Goal: Task Accomplishment & Management: Use online tool/utility

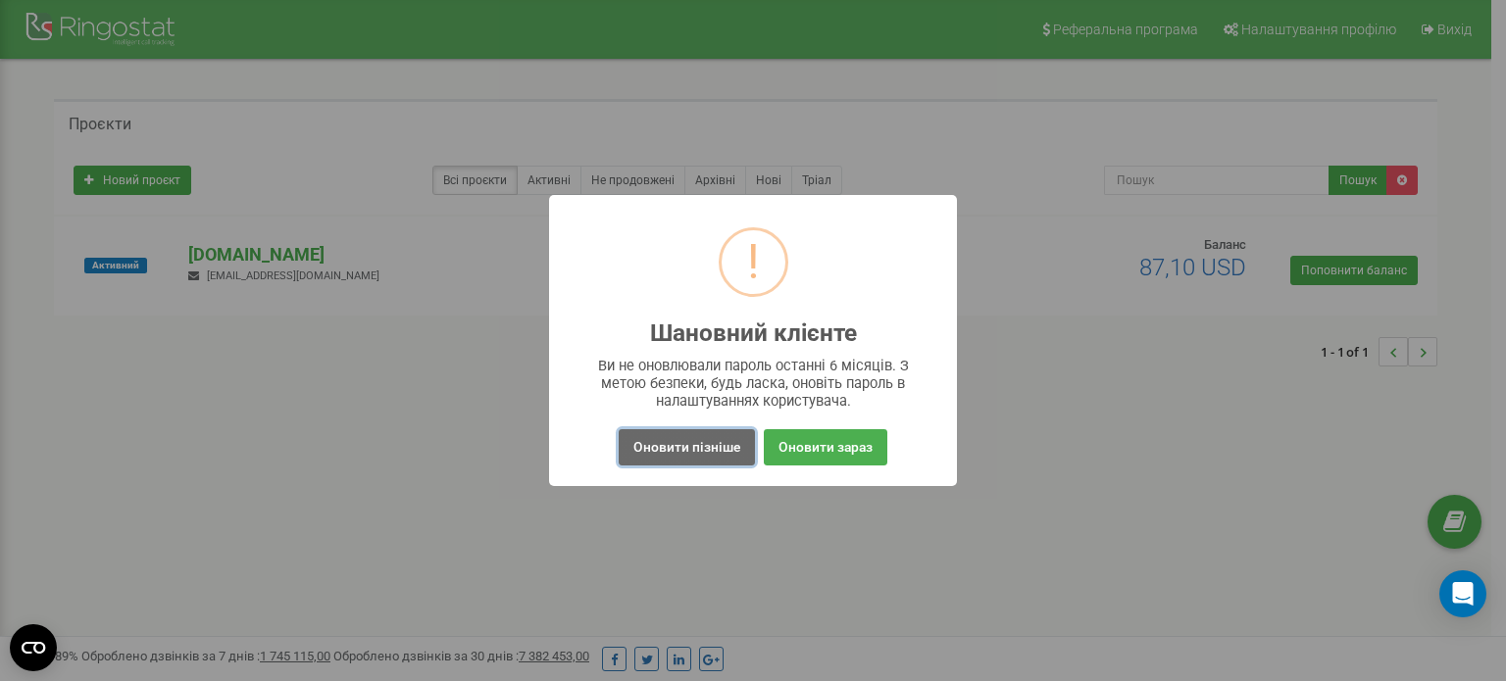
drag, startPoint x: 691, startPoint y: 443, endPoint x: 679, endPoint y: 435, distance: 15.0
click at [691, 446] on button "Оновити пізніше" at bounding box center [687, 447] width 136 height 36
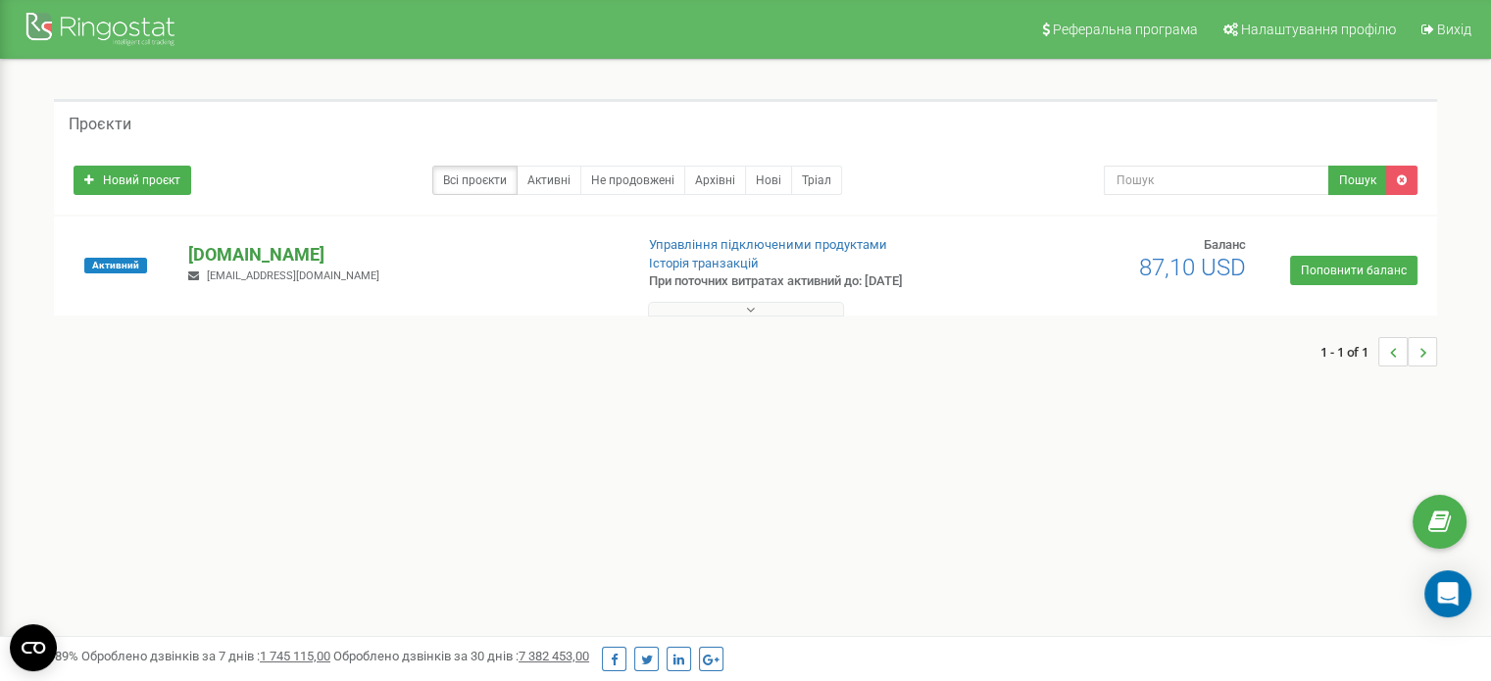
click at [272, 255] on p "[DOMAIN_NAME]" at bounding box center [402, 254] width 428 height 25
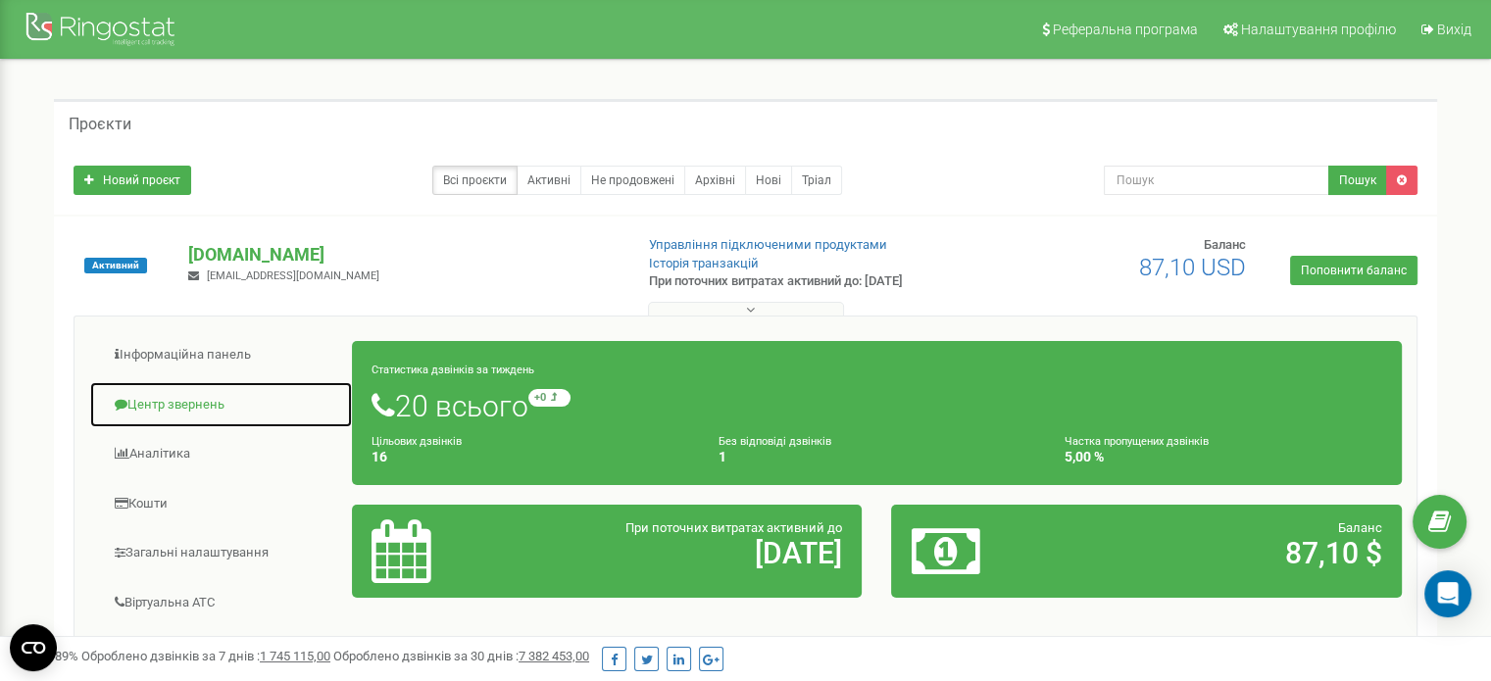
click at [182, 407] on link "Центр звернень" at bounding box center [221, 405] width 264 height 48
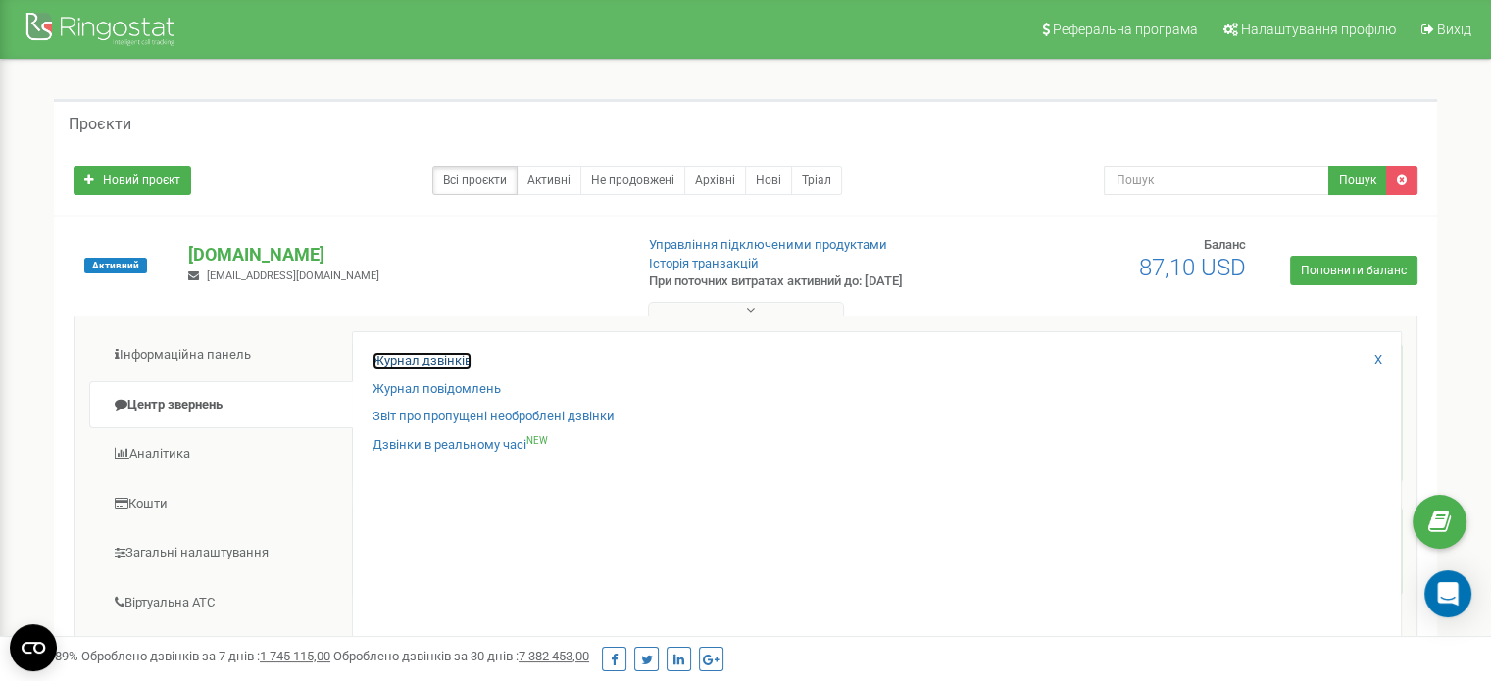
click at [443, 360] on link "Журнал дзвінків" at bounding box center [422, 361] width 99 height 19
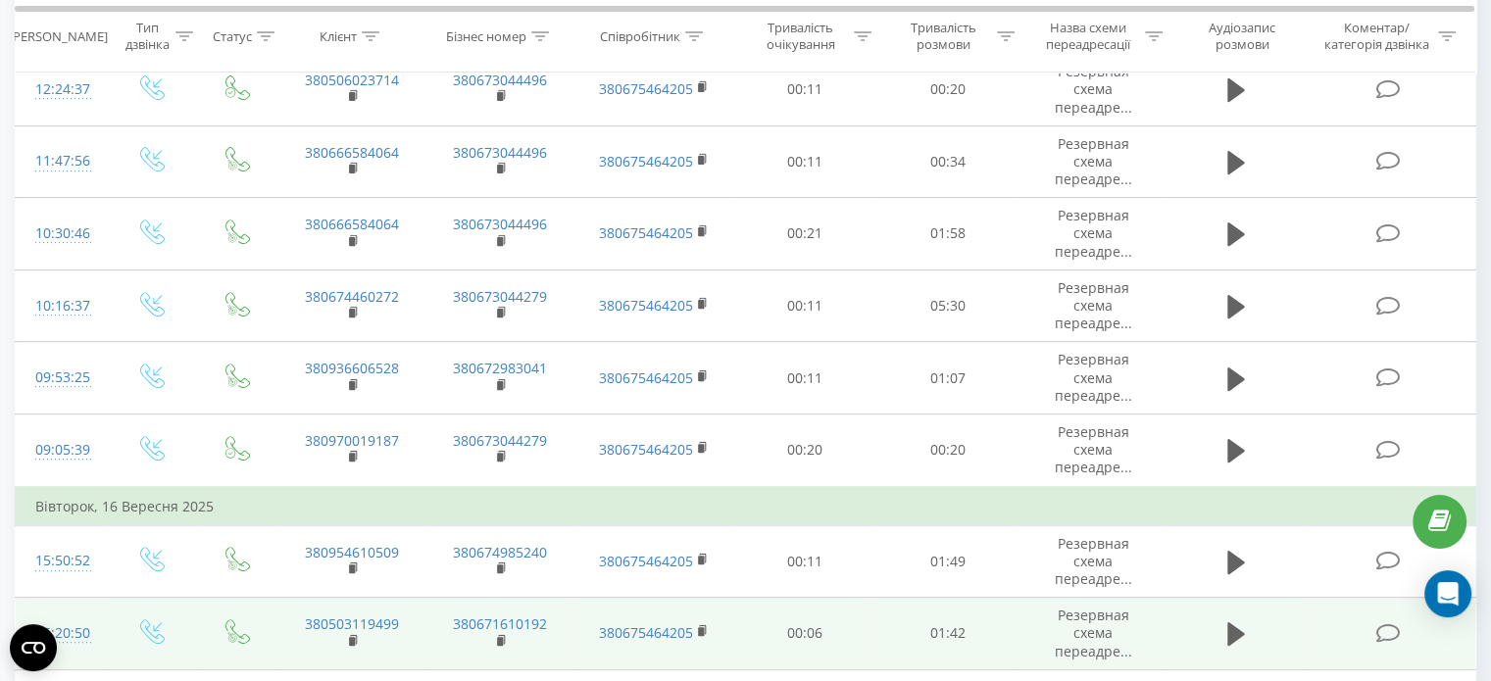
scroll to position [734, 0]
